Goal: Check status

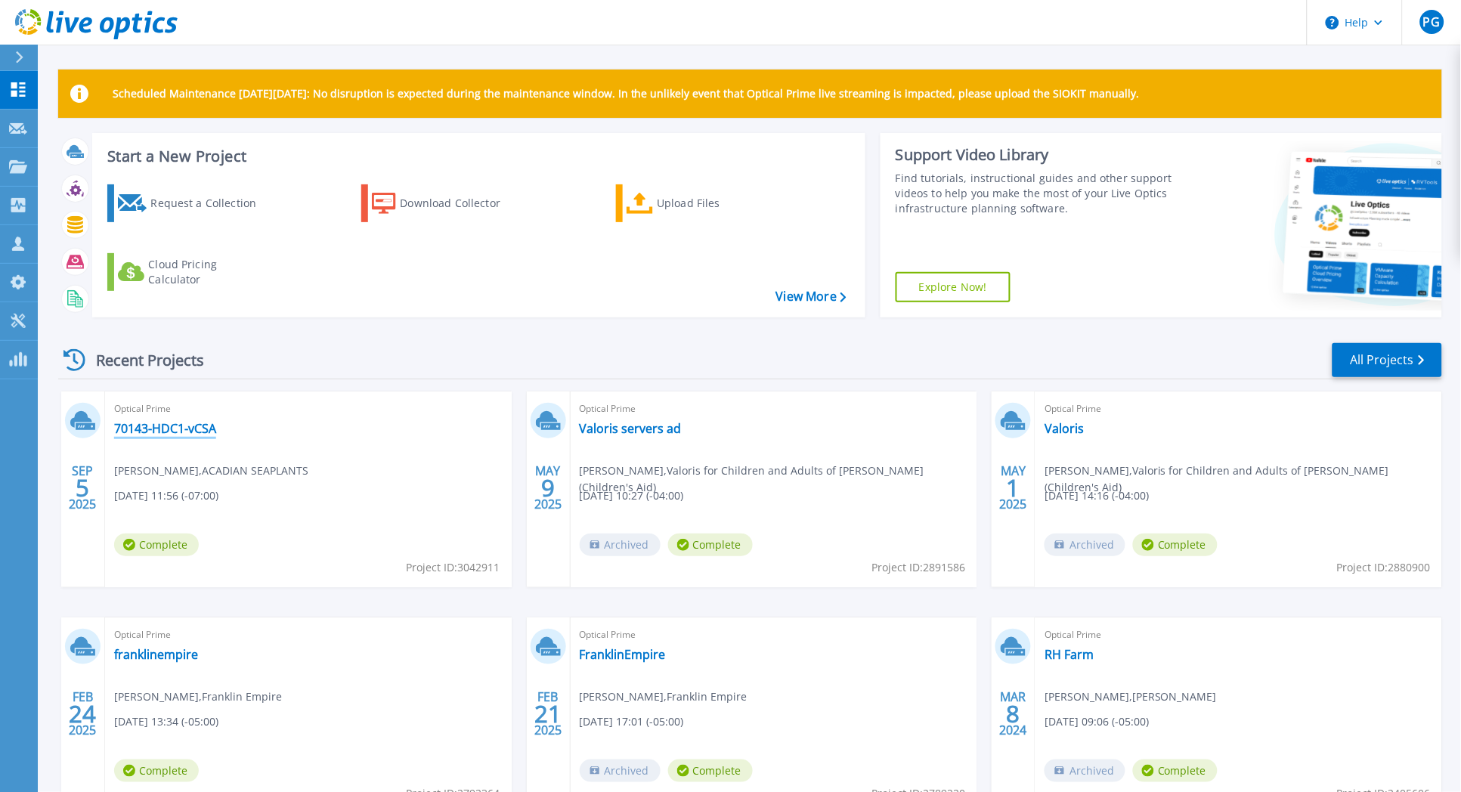
click at [191, 431] on link "70143-HDC1-vCSA" at bounding box center [165, 428] width 102 height 15
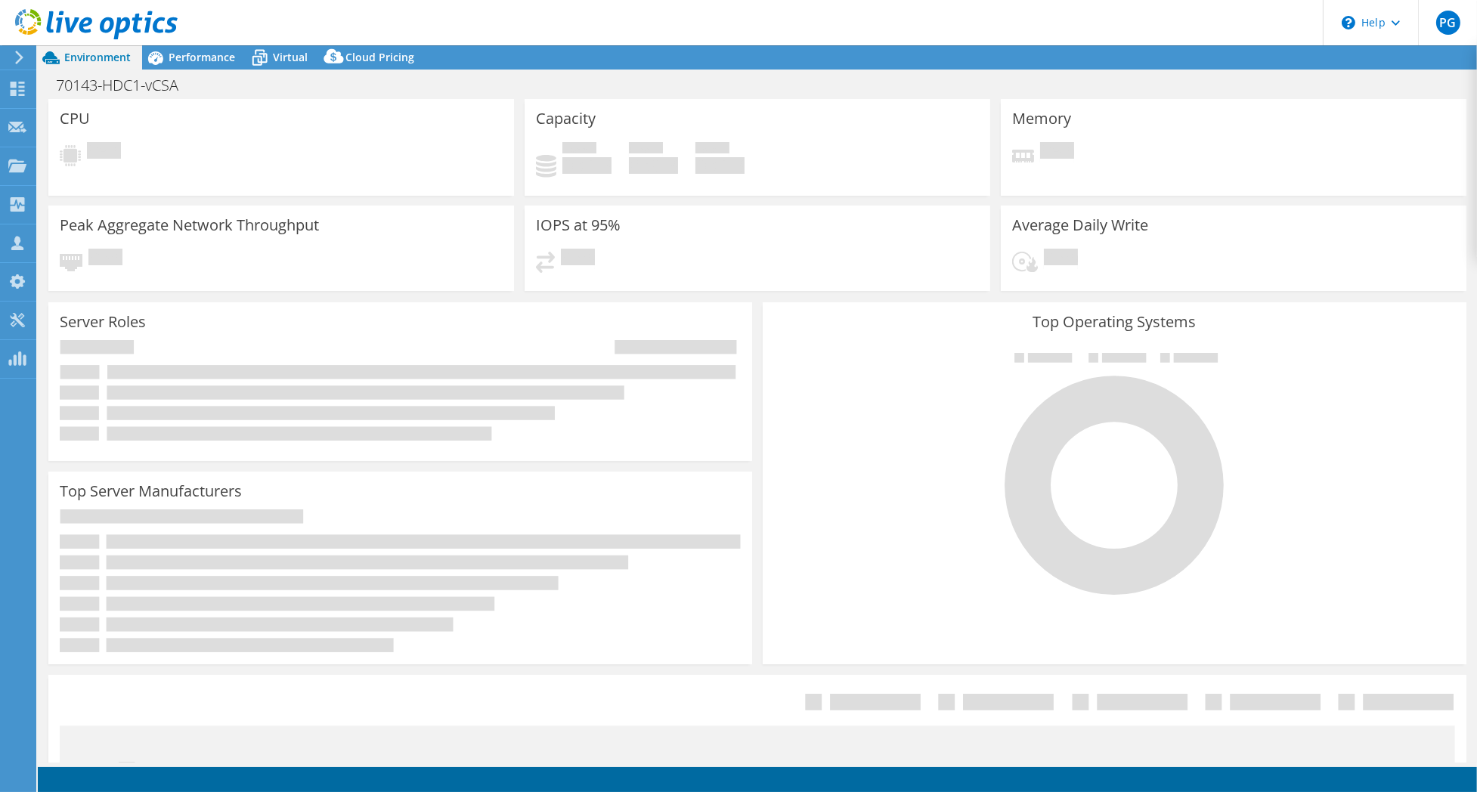
select select "USD"
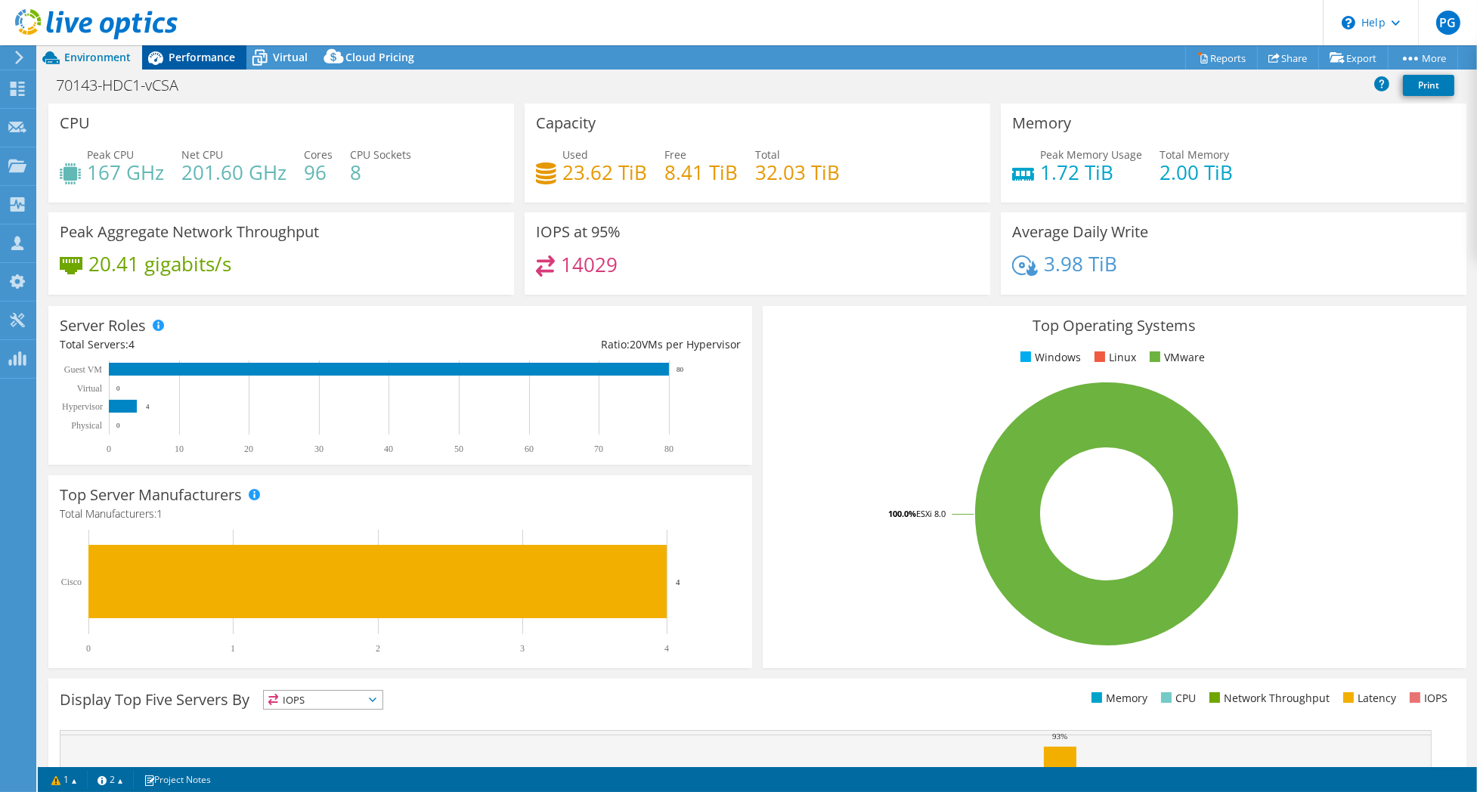
click at [204, 55] on span "Performance" at bounding box center [202, 57] width 67 height 14
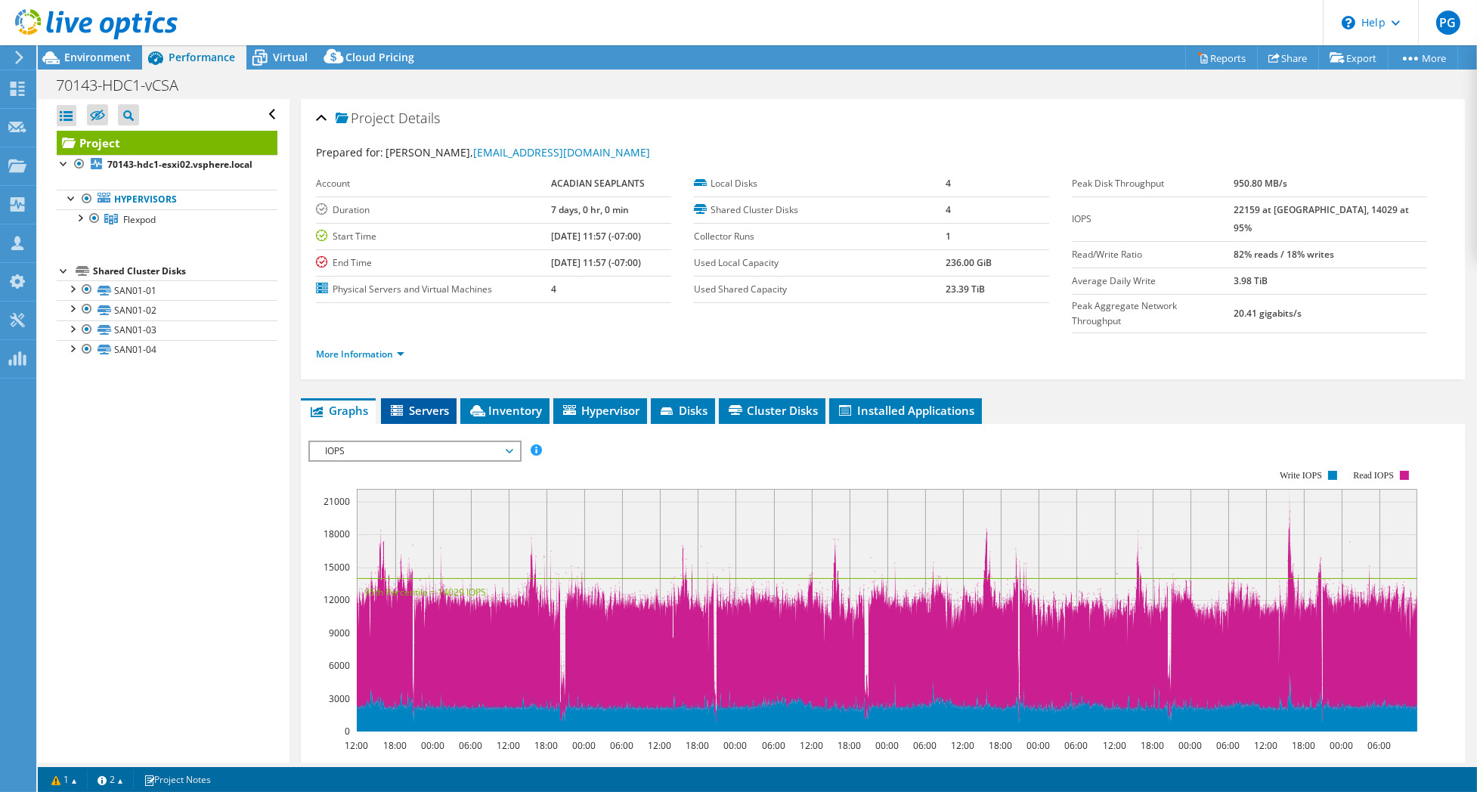
click at [420, 403] on span "Servers" at bounding box center [419, 410] width 60 height 15
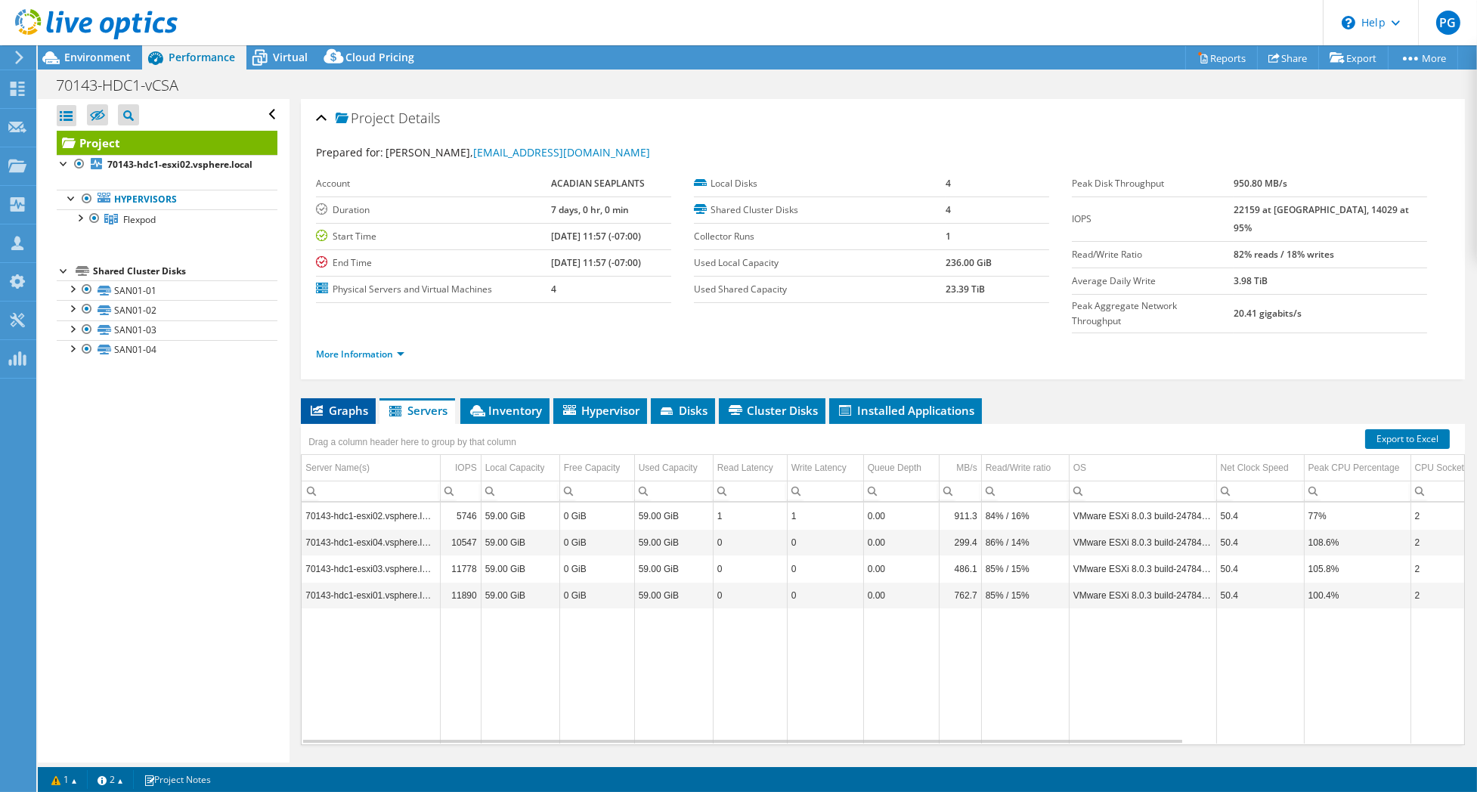
click at [356, 403] on span "Graphs" at bounding box center [338, 410] width 60 height 15
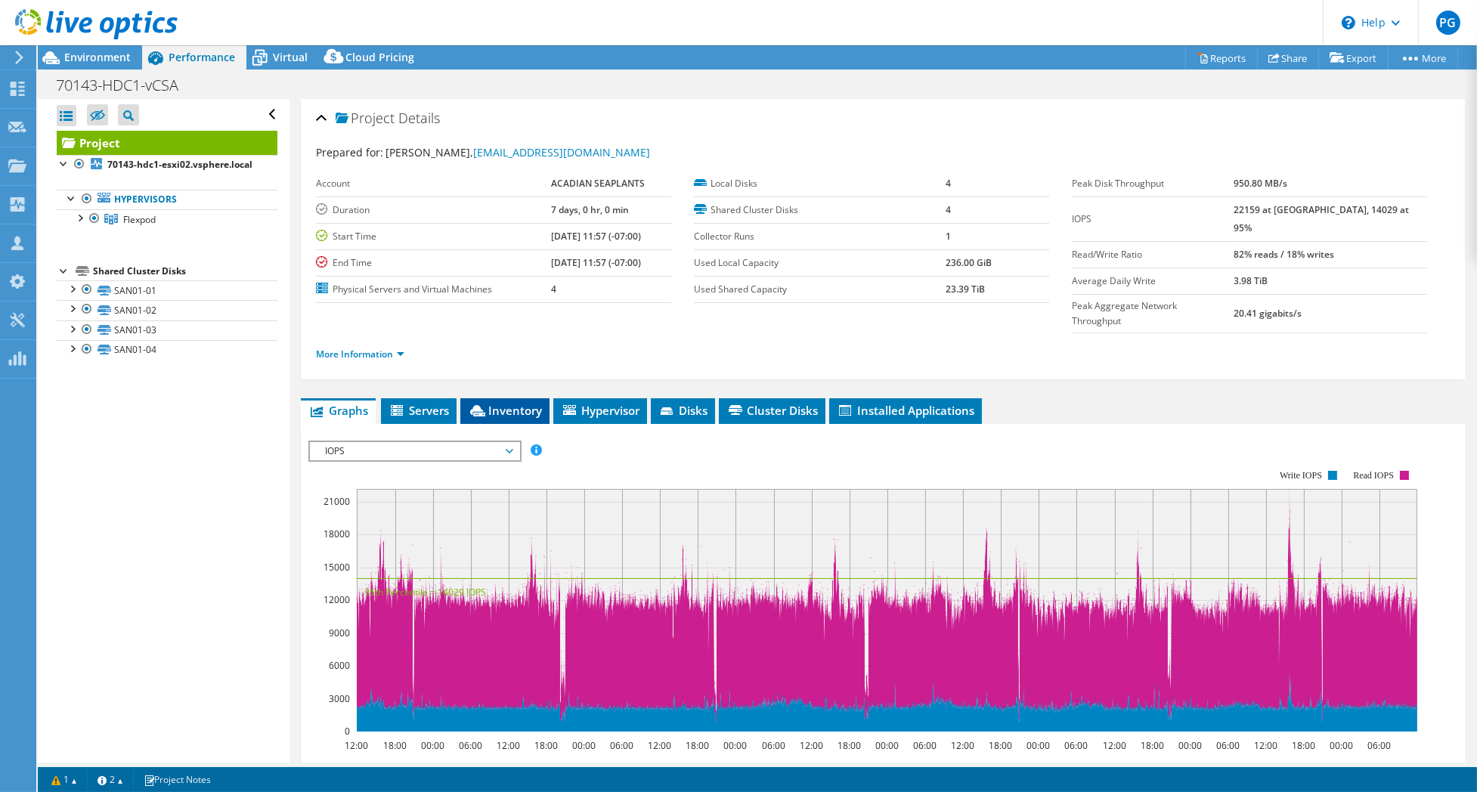
click at [514, 403] on span "Inventory" at bounding box center [505, 410] width 74 height 15
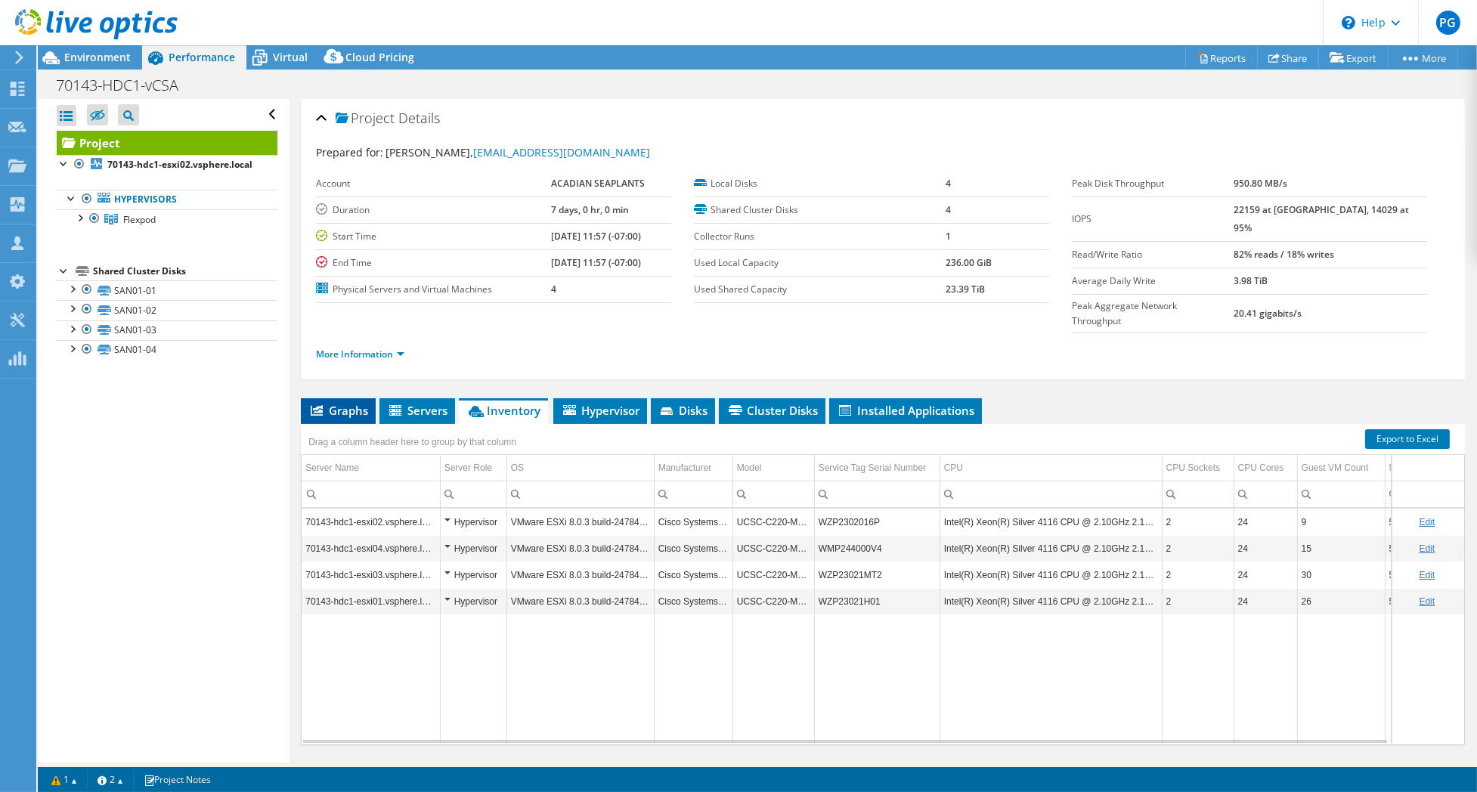
click at [345, 403] on span "Graphs" at bounding box center [338, 410] width 60 height 15
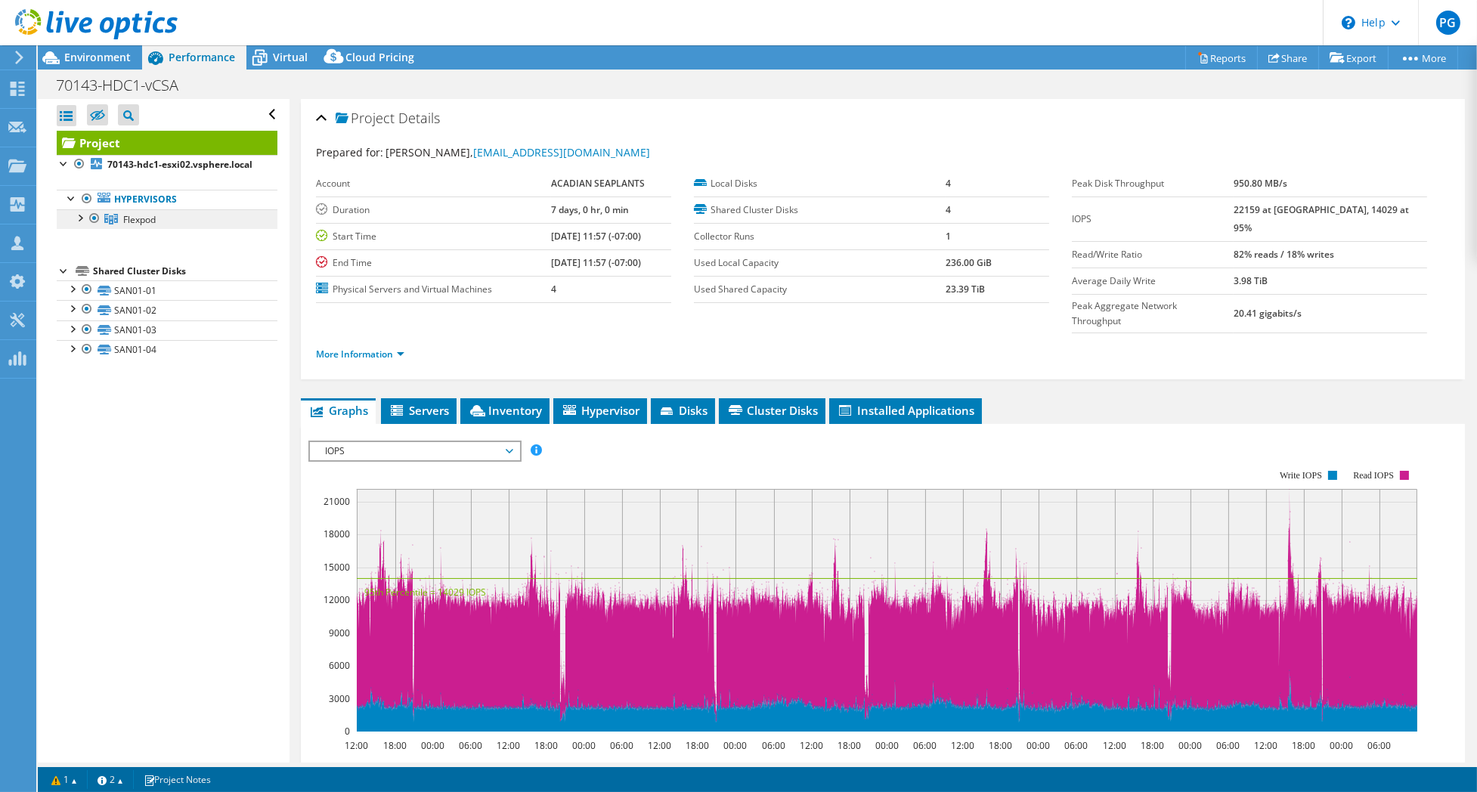
click at [140, 226] on span "Flexpod" at bounding box center [139, 219] width 33 height 13
